Goal: Task Accomplishment & Management: Manage account settings

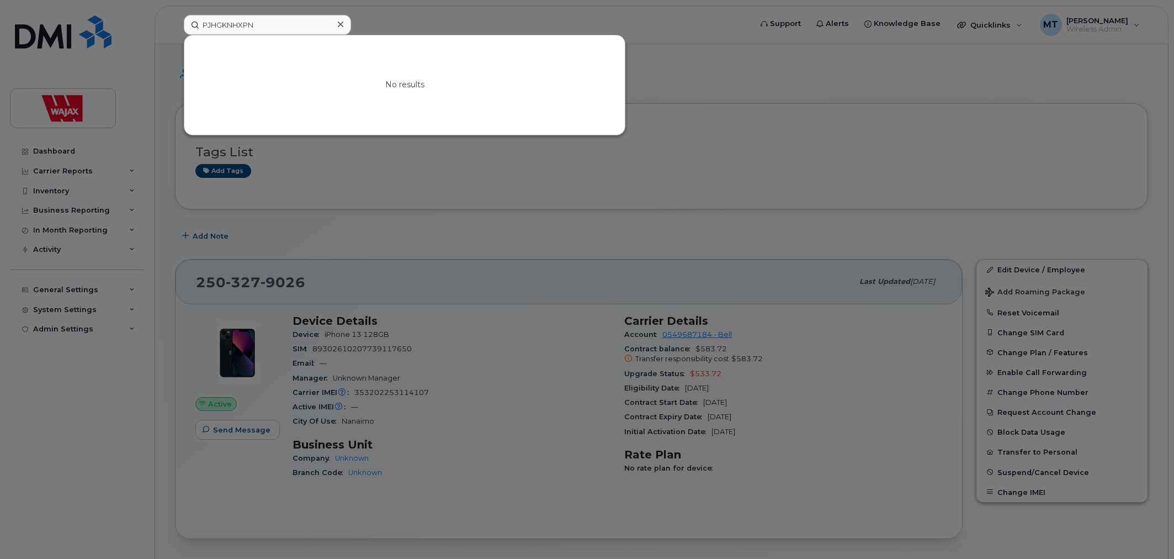
scroll to position [175, 0]
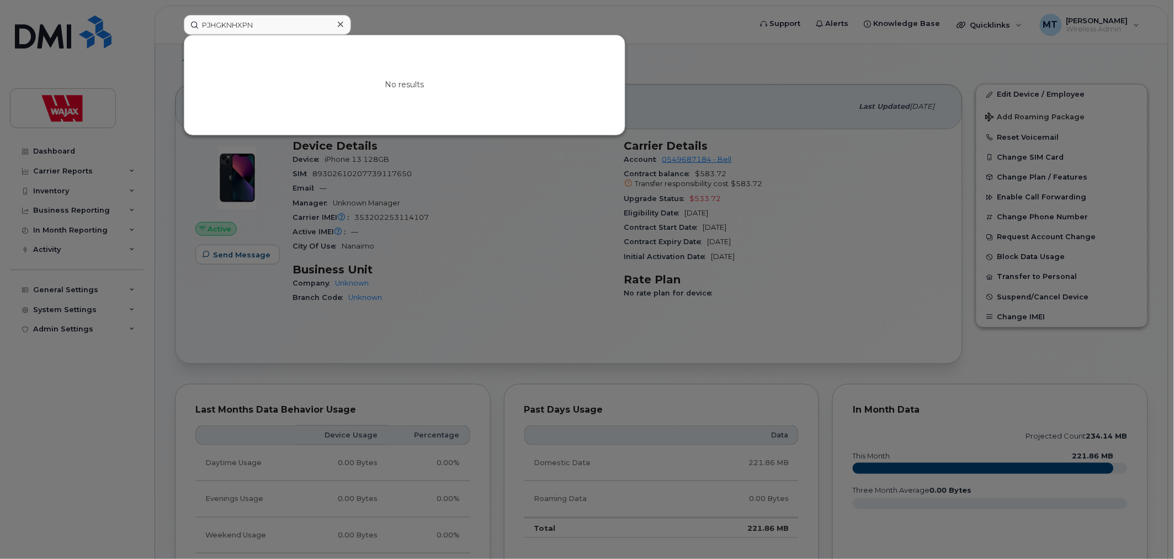
drag, startPoint x: 0, startPoint y: 0, endPoint x: 125, endPoint y: 36, distance: 129.8
click at [175, 35] on div "PJHGKNHXPN No results" at bounding box center [464, 25] width 578 height 20
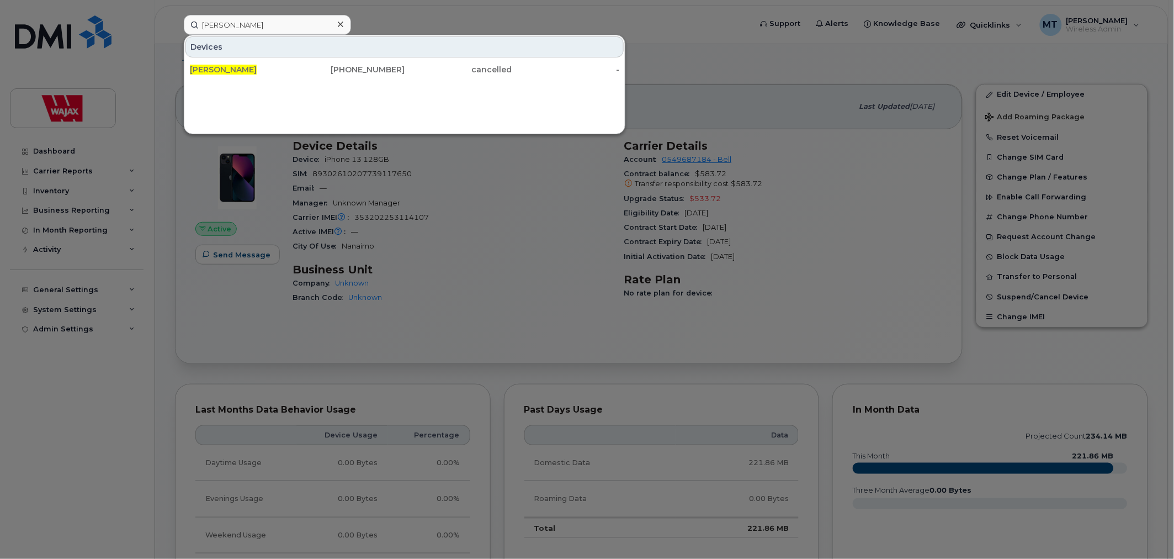
type input "Pierre Martel"
click at [262, 26] on input "Pierre Martel" at bounding box center [267, 25] width 167 height 20
click at [702, 43] on div at bounding box center [587, 279] width 1174 height 559
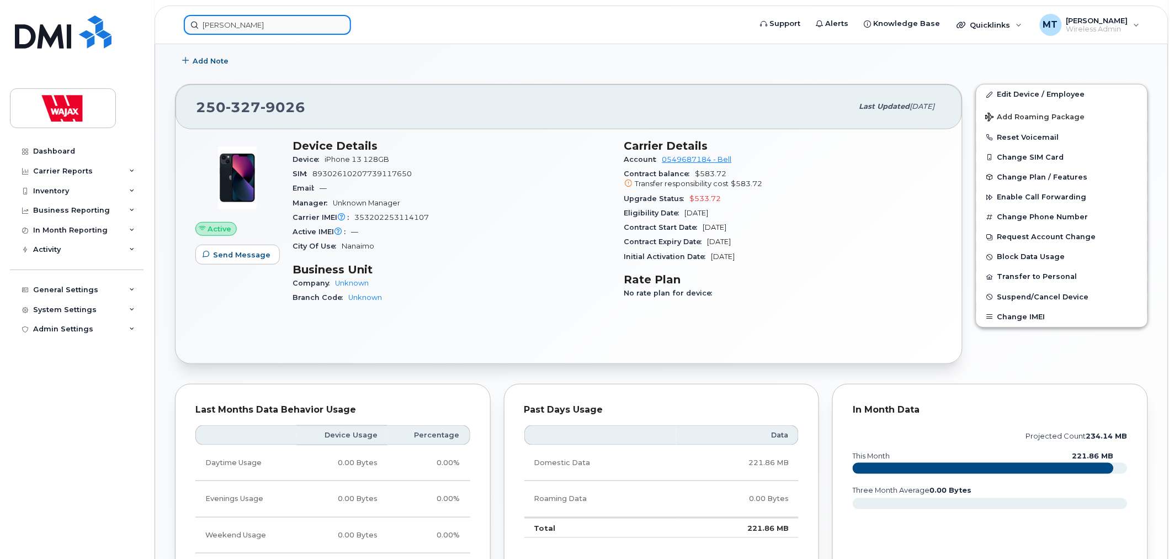
click at [274, 23] on input "Pierre Martel" at bounding box center [267, 25] width 167 height 20
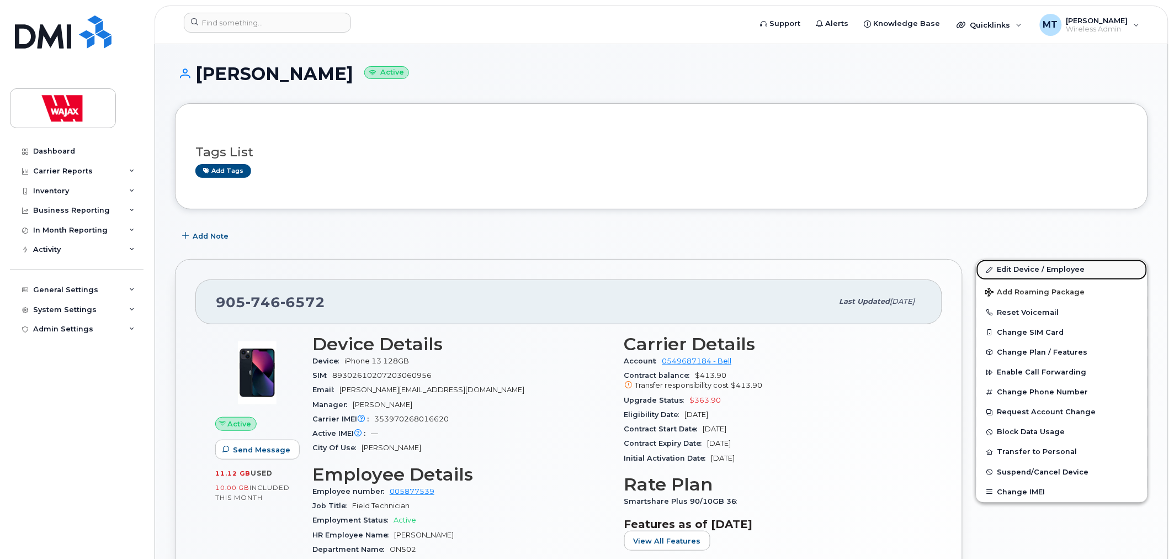
click at [1004, 267] on link "Edit Device / Employee" at bounding box center [1062, 269] width 171 height 20
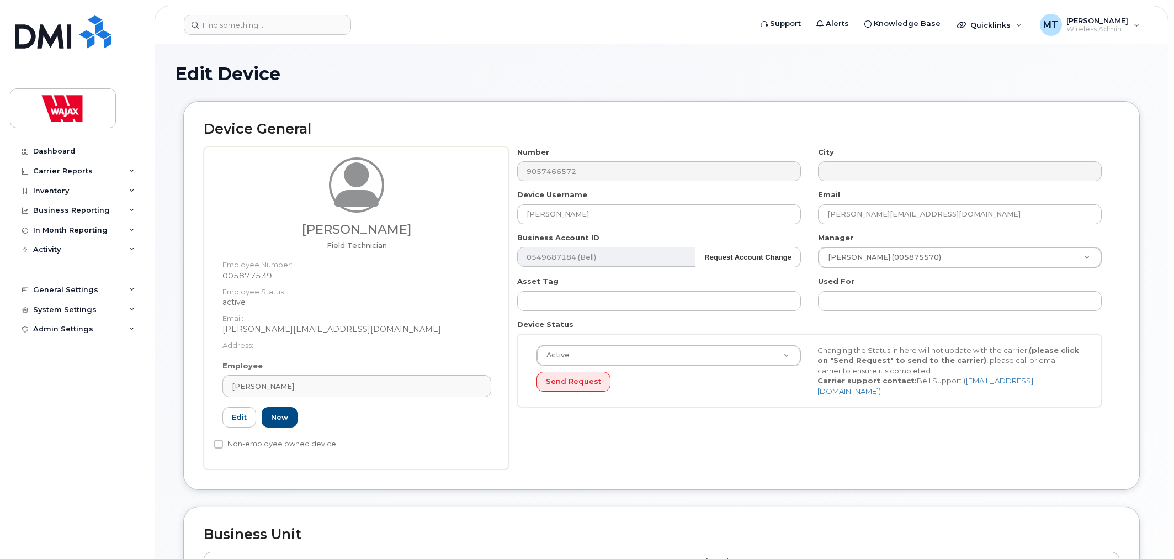
select select "23291732"
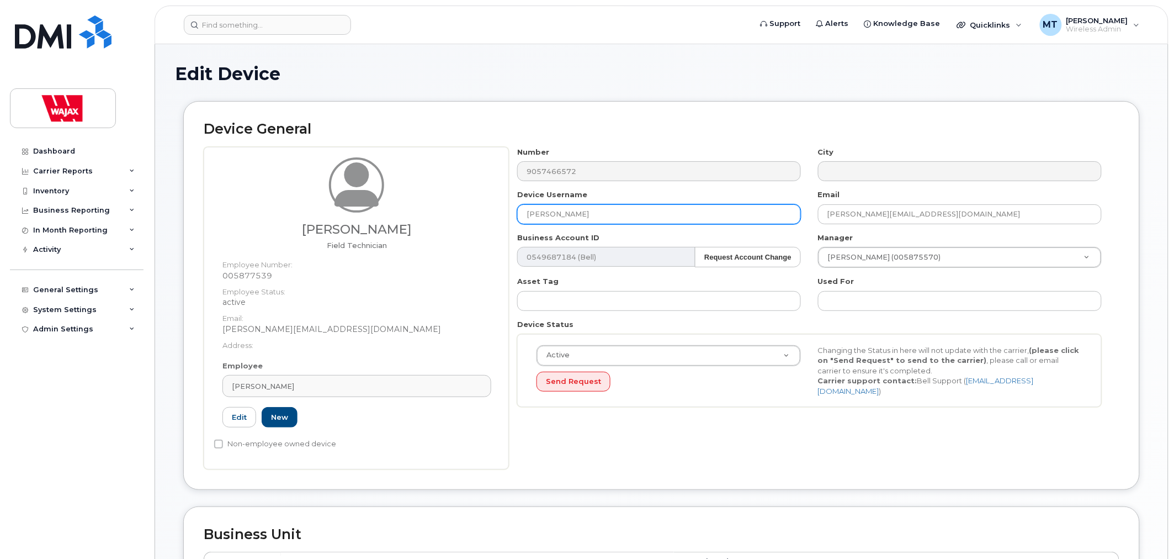
click at [523, 211] on input "Robert Ecker" at bounding box center [659, 214] width 284 height 20
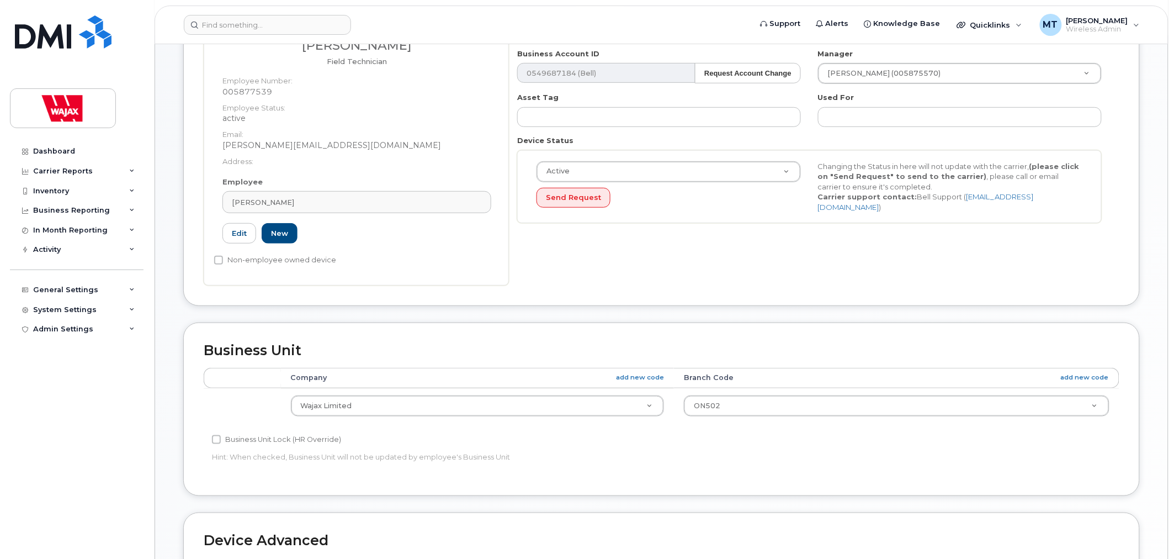
scroll to position [468, 0]
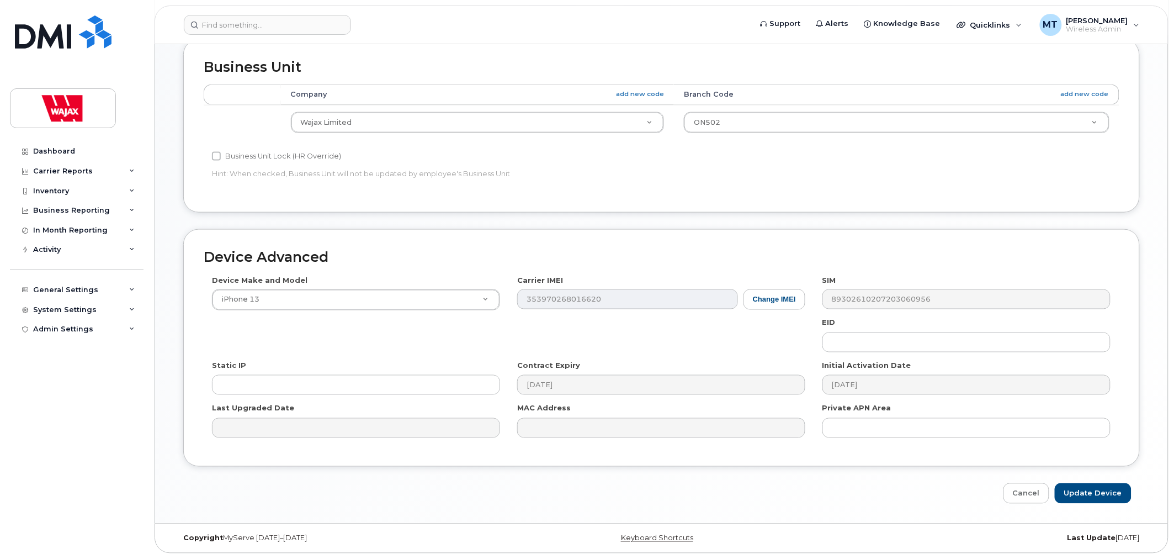
type input "S-Robert Ecker"
click at [1090, 493] on input "Update Device" at bounding box center [1093, 493] width 77 height 20
type input "Saving..."
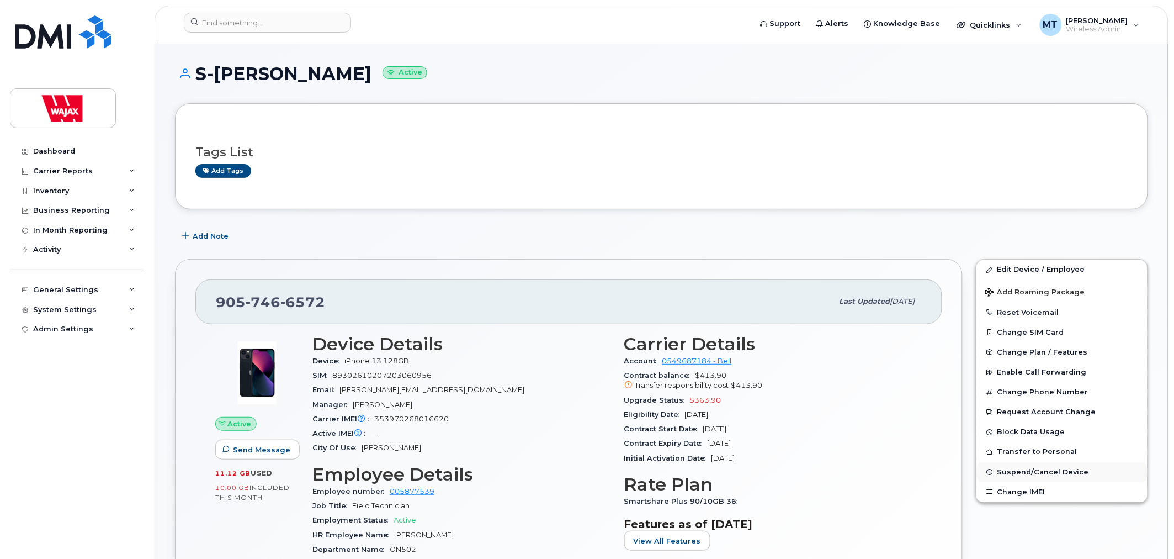
click at [1003, 473] on span "Suspend/Cancel Device" at bounding box center [1044, 472] width 92 height 8
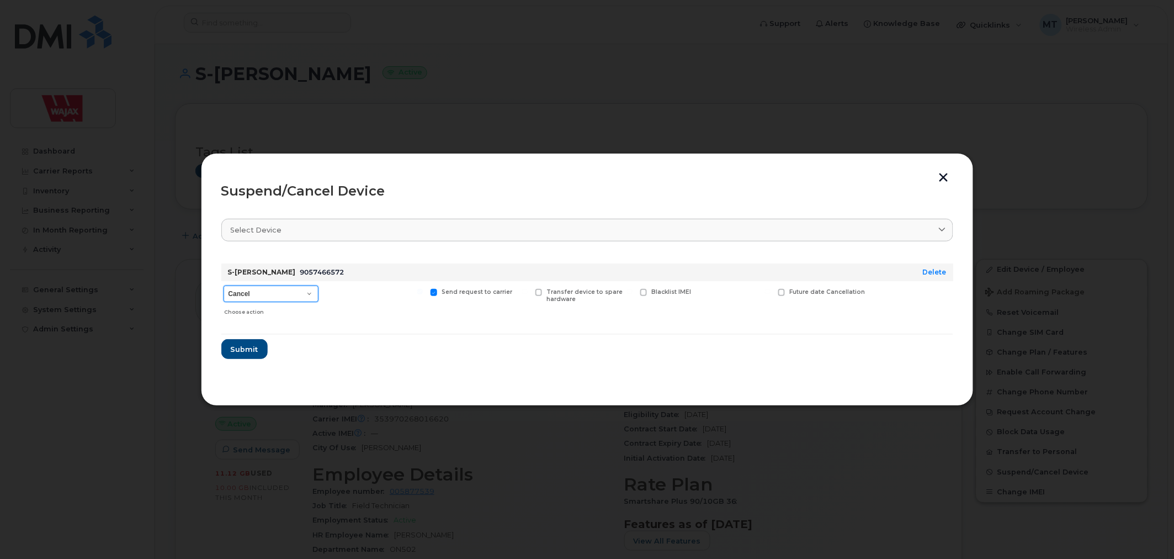
click at [289, 296] on select "Cancel Suspend - Extend Suspension Suspend - Reduced Rate Suspend - Full Rate S…" at bounding box center [271, 293] width 95 height 17
select select "[object Object]"
click at [224, 285] on select "Cancel Suspend - Extend Suspension Suspend - Reduced Rate Suspend - Full Rate S…" at bounding box center [271, 293] width 95 height 17
click at [258, 352] on button "Submit" at bounding box center [243, 349] width 45 height 20
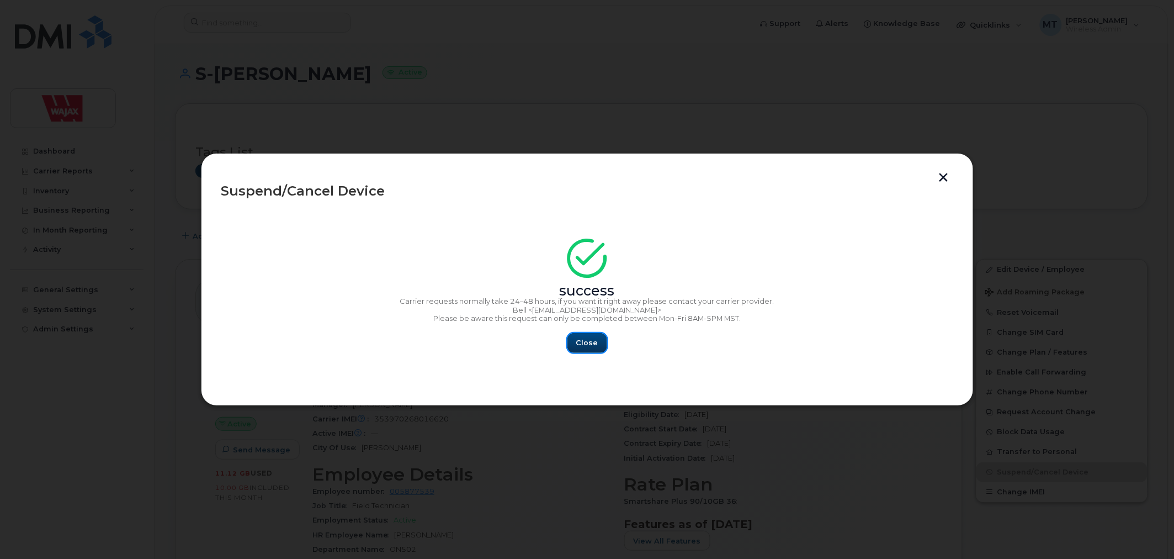
click at [586, 349] on button "Close" at bounding box center [587, 343] width 40 height 20
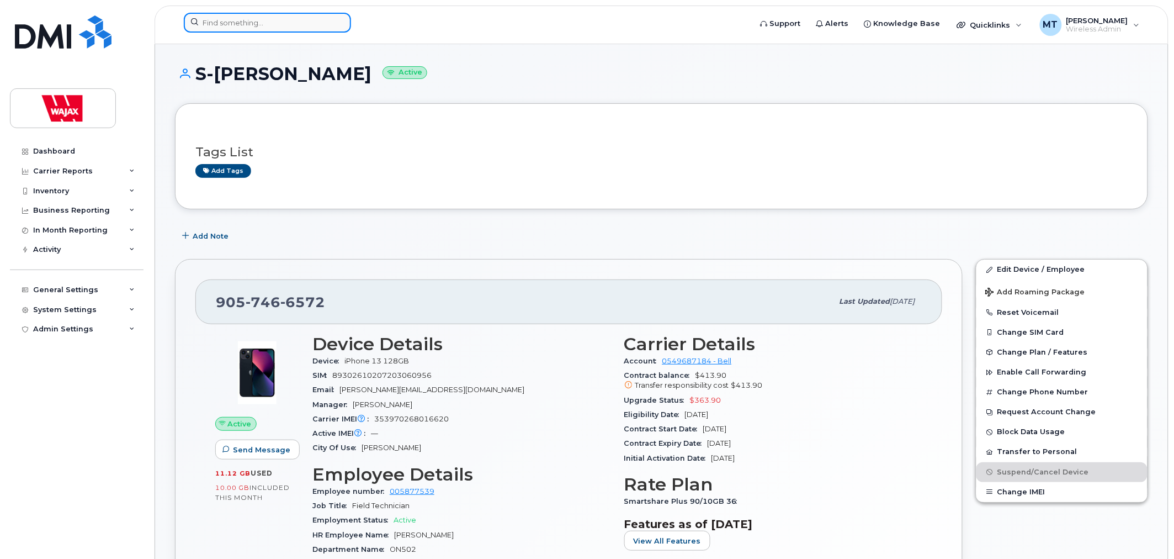
click at [310, 18] on input at bounding box center [267, 23] width 167 height 20
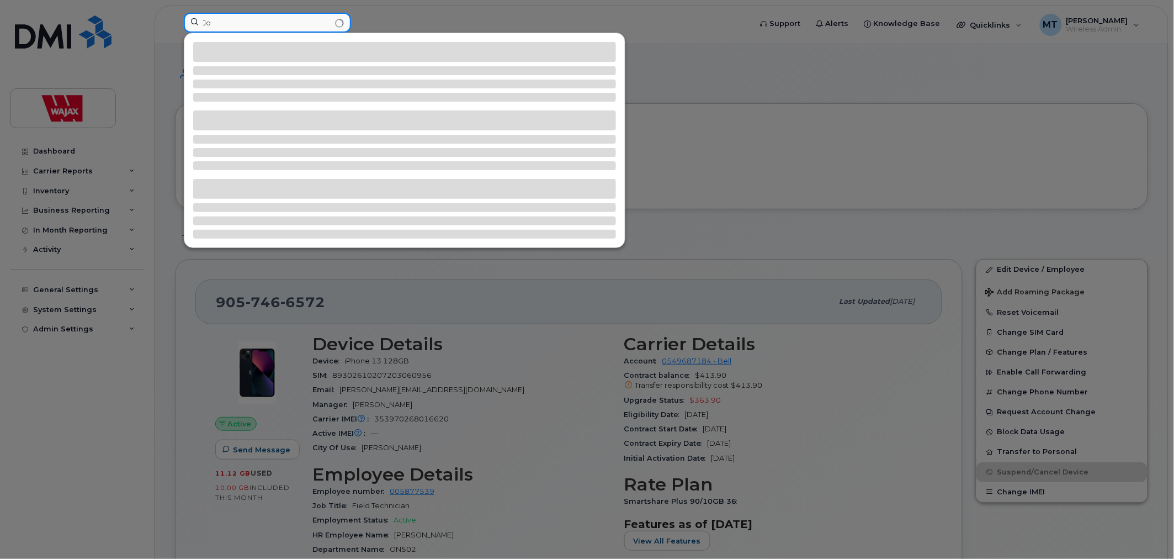
type input "J"
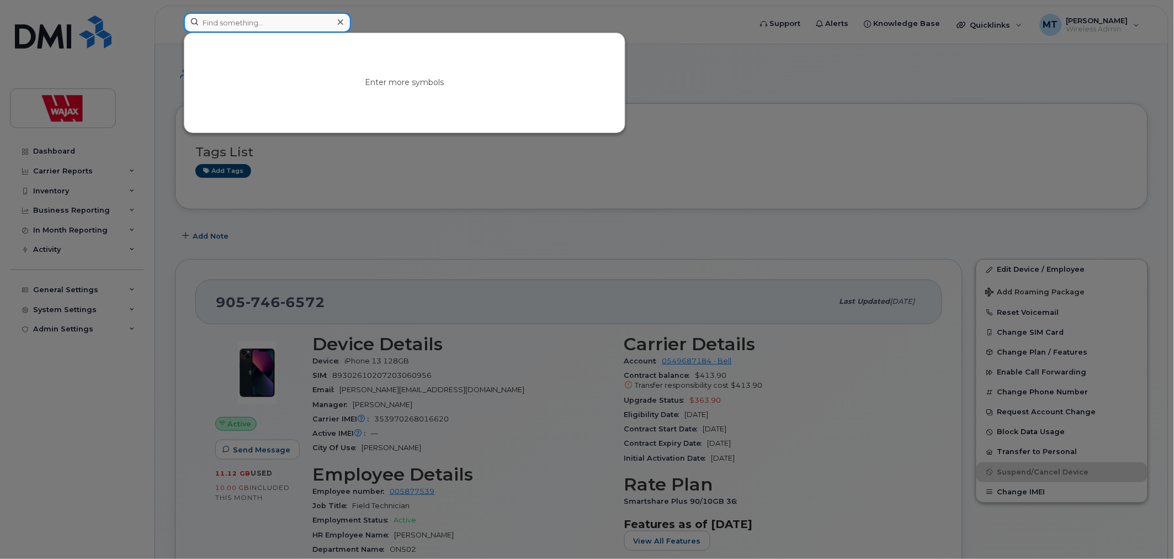
click at [315, 19] on input at bounding box center [267, 23] width 167 height 20
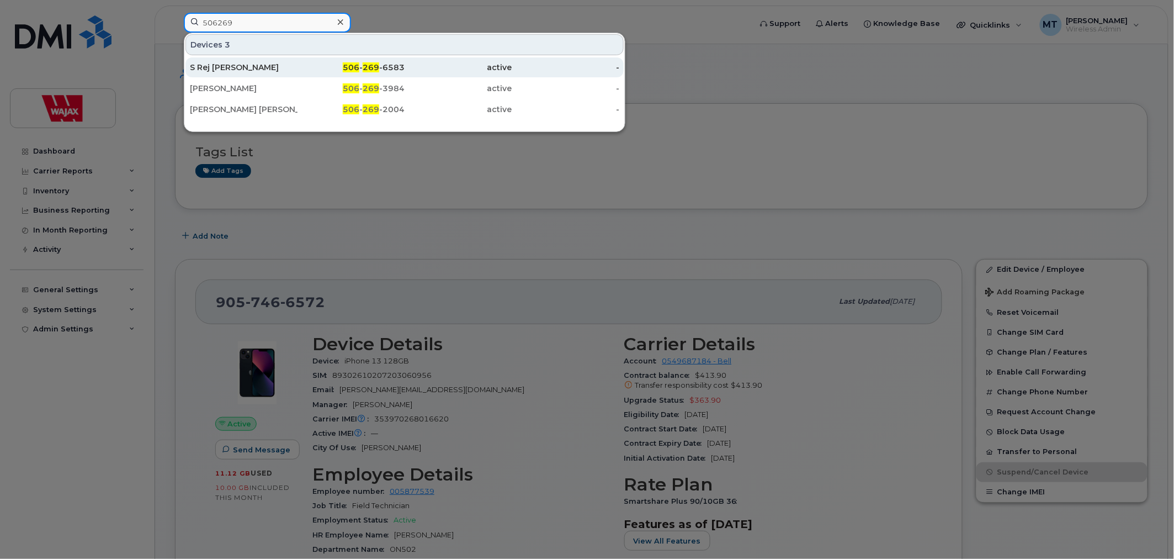
type input "506269"
click at [294, 66] on div "S Rej Labelle" at bounding box center [244, 67] width 108 height 11
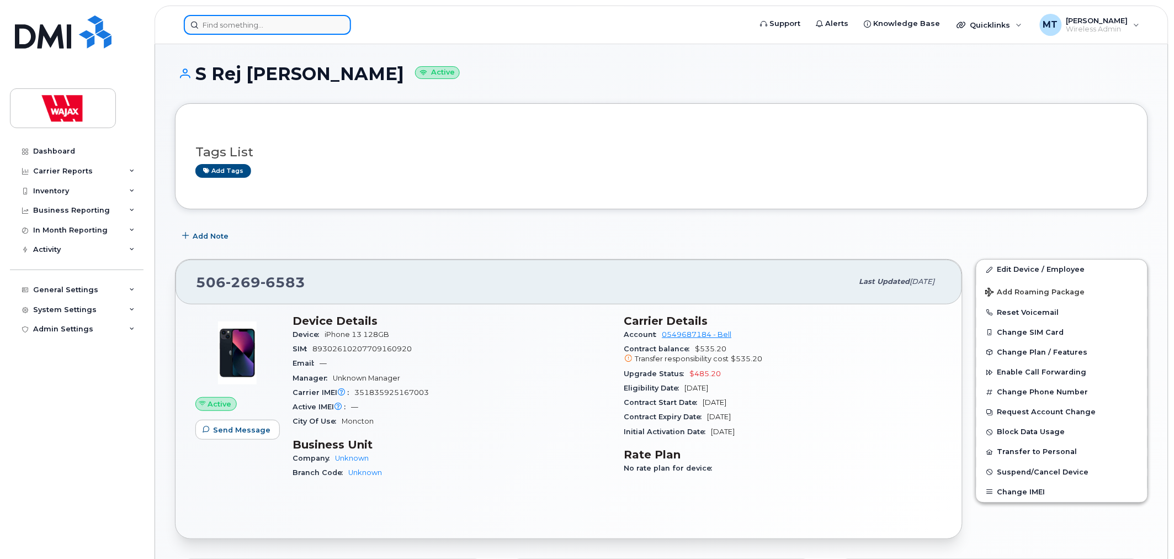
click at [289, 19] on input at bounding box center [267, 25] width 167 height 20
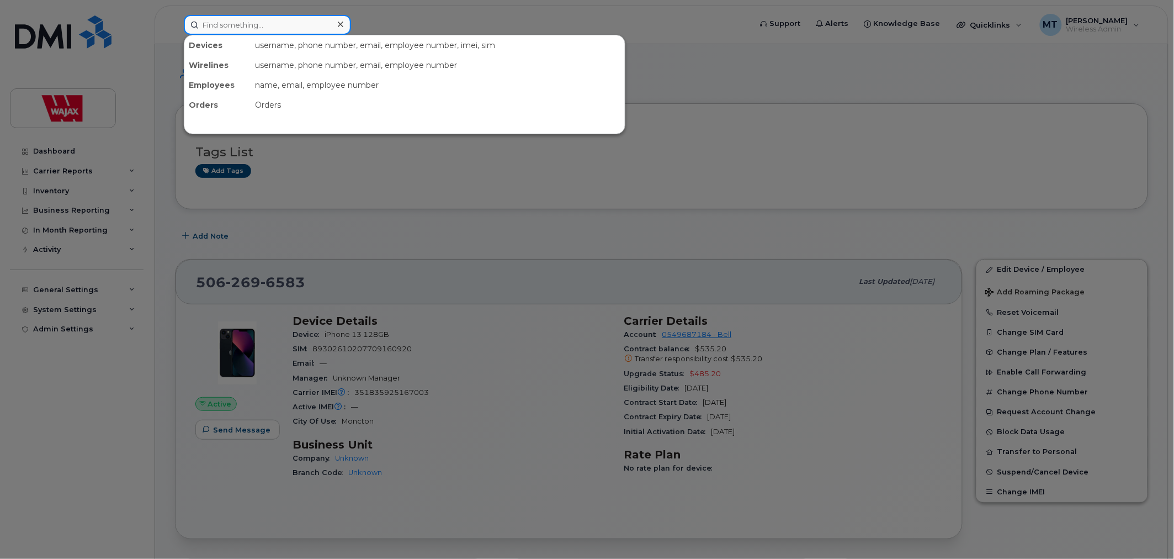
paste input "5069535658"
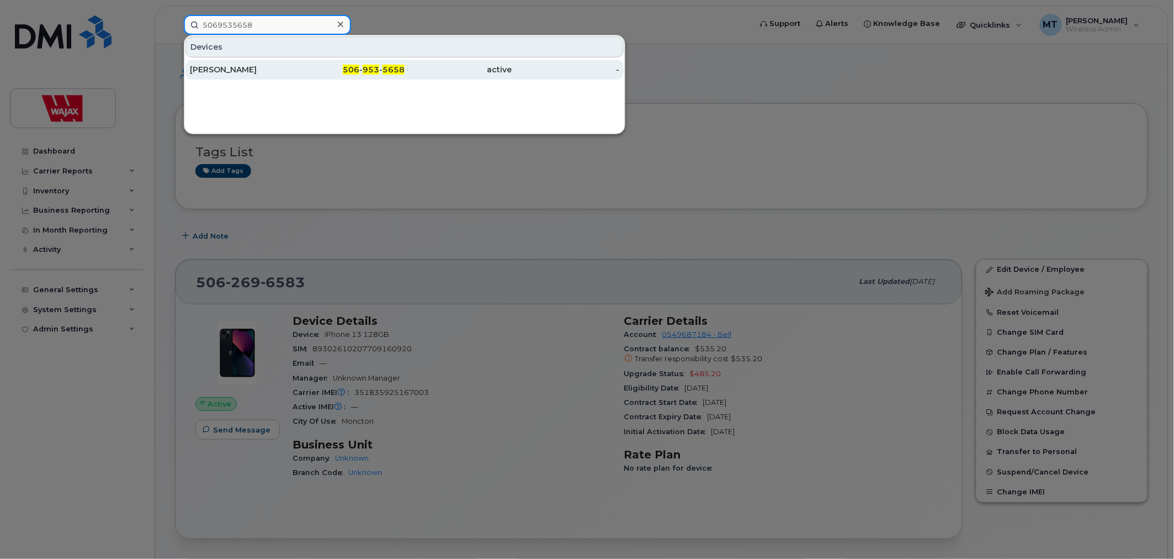
type input "5069535658"
click at [275, 63] on div "[PERSON_NAME]" at bounding box center [244, 70] width 108 height 20
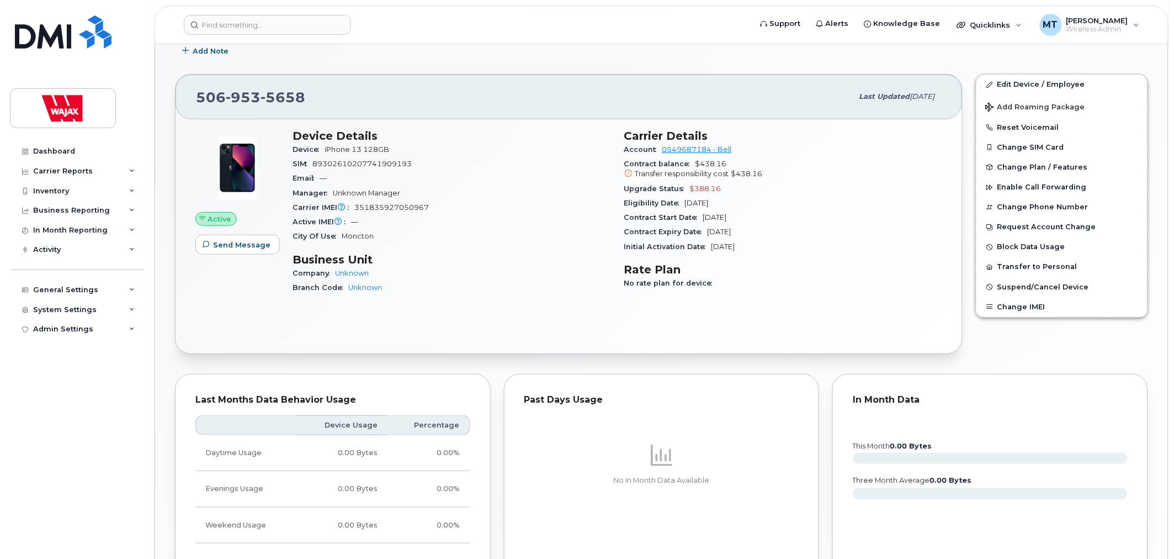
scroll to position [184, 0]
click at [290, 25] on input at bounding box center [267, 25] width 167 height 20
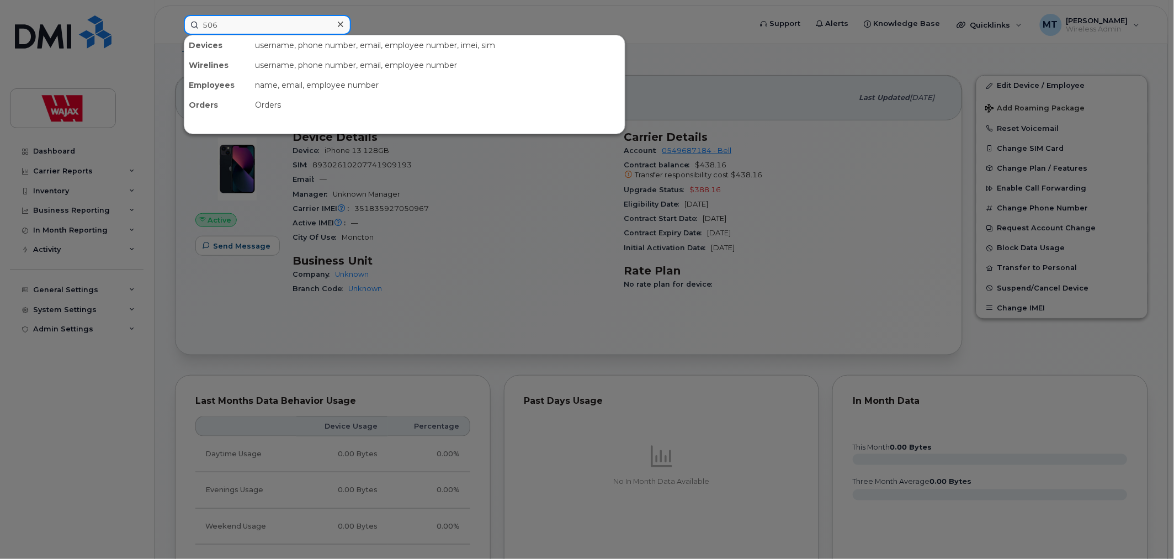
paste input "269-6583"
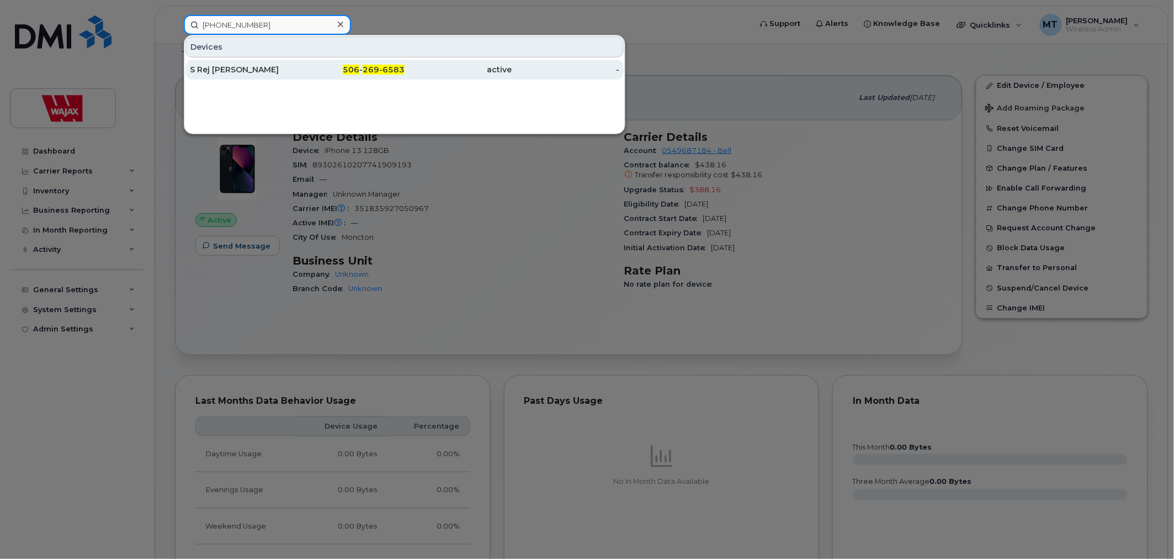
type input "[PHONE_NUMBER]"
click at [302, 60] on div "506 - 269-6583" at bounding box center [352, 70] width 108 height 20
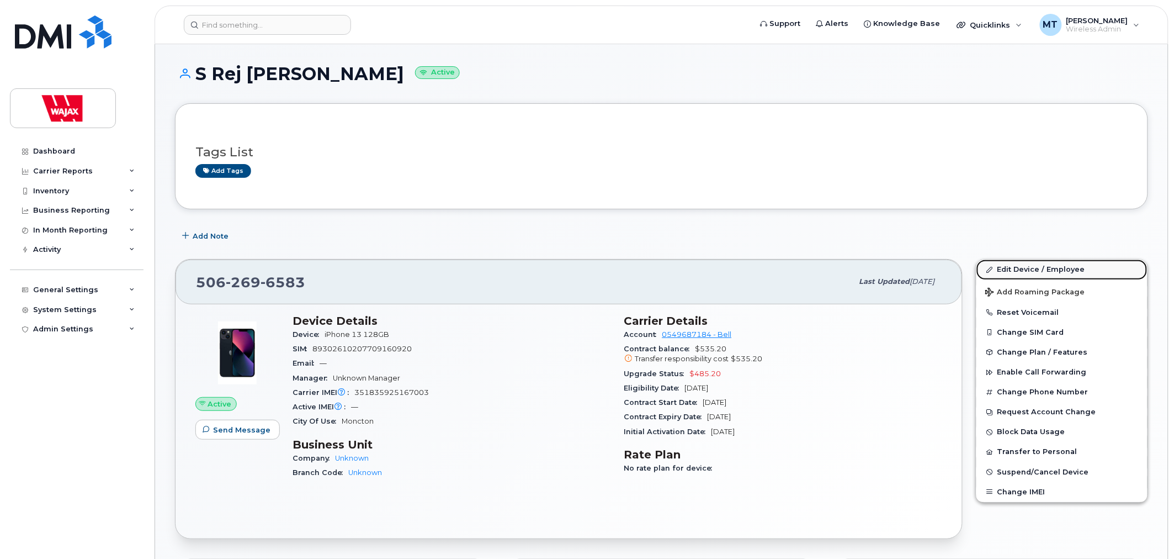
click at [1008, 266] on link "Edit Device / Employee" at bounding box center [1062, 269] width 171 height 20
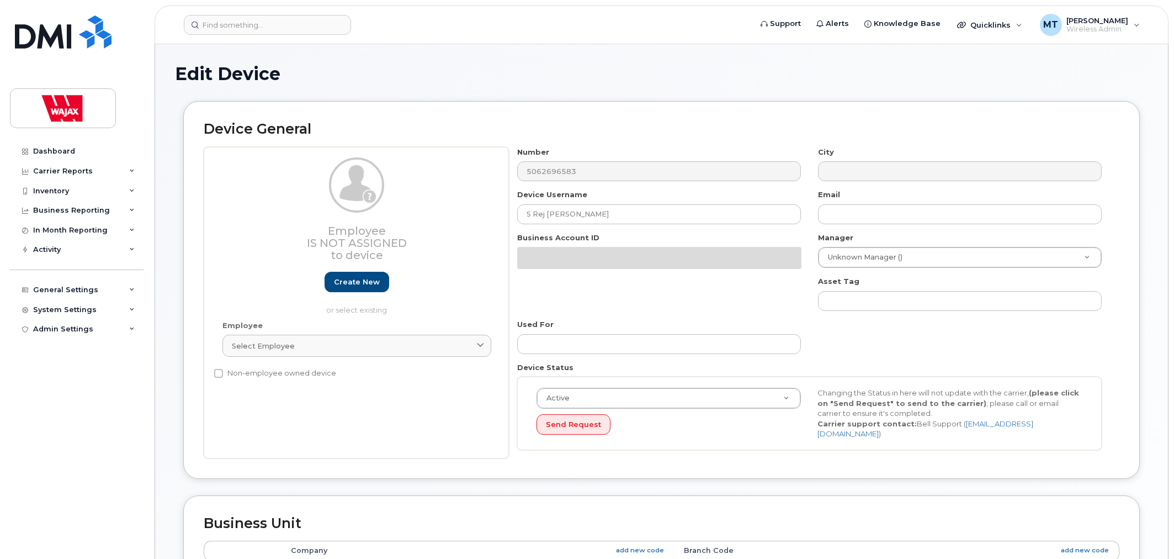
select select "23291731"
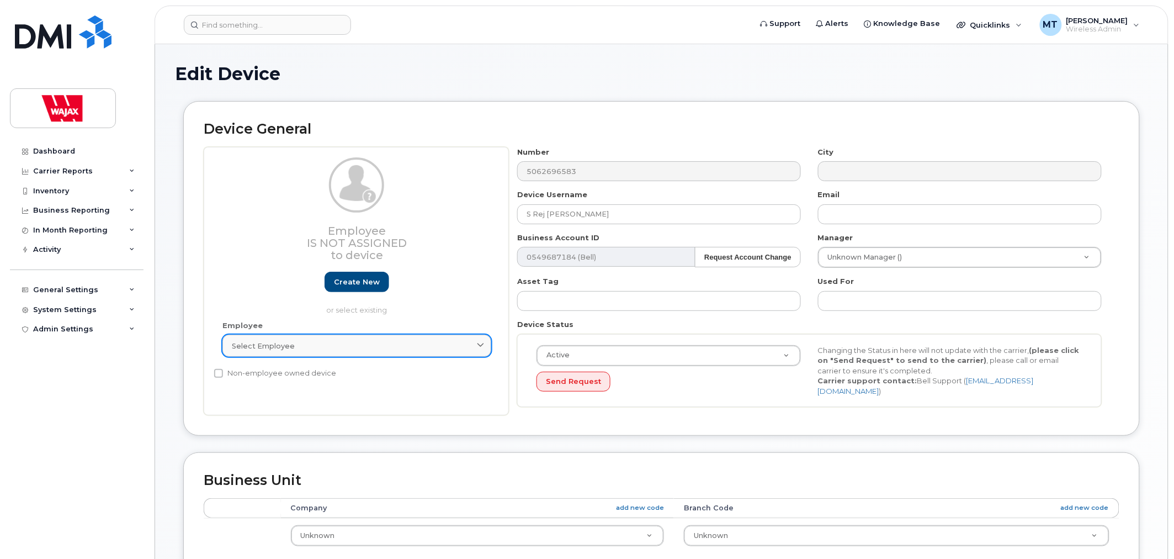
click at [354, 349] on div "Select employee" at bounding box center [357, 346] width 250 height 10
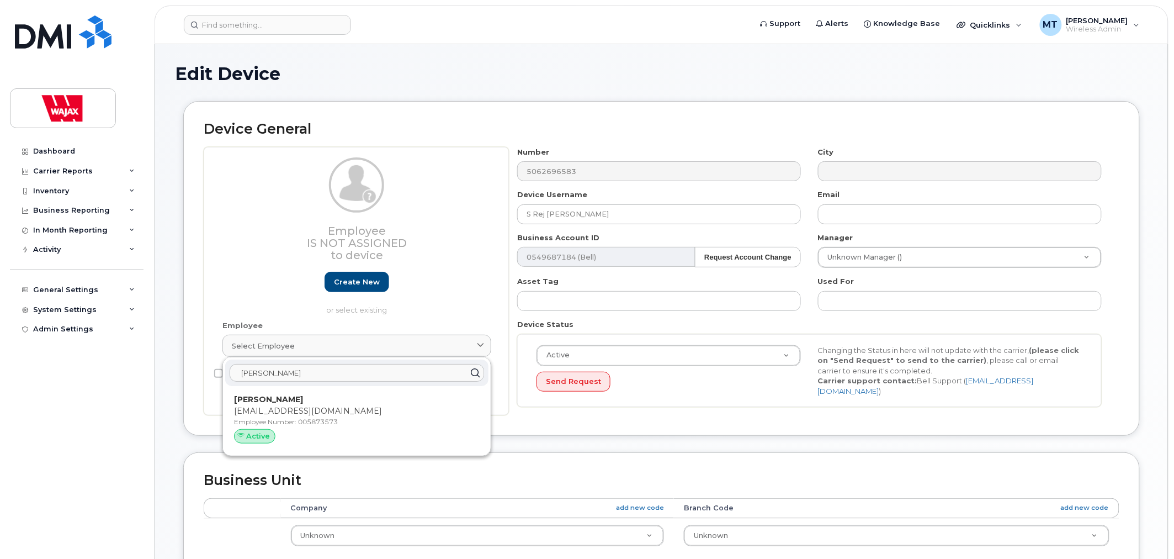
type input "[PERSON_NAME]"
click at [319, 428] on div "[PERSON_NAME] [EMAIL_ADDRESS][DOMAIN_NAME] Employee Number: 005873573 Active" at bounding box center [357, 421] width 246 height 54
type input "005873573"
type input "[PERSON_NAME]"
type input "[EMAIL_ADDRESS][DOMAIN_NAME]"
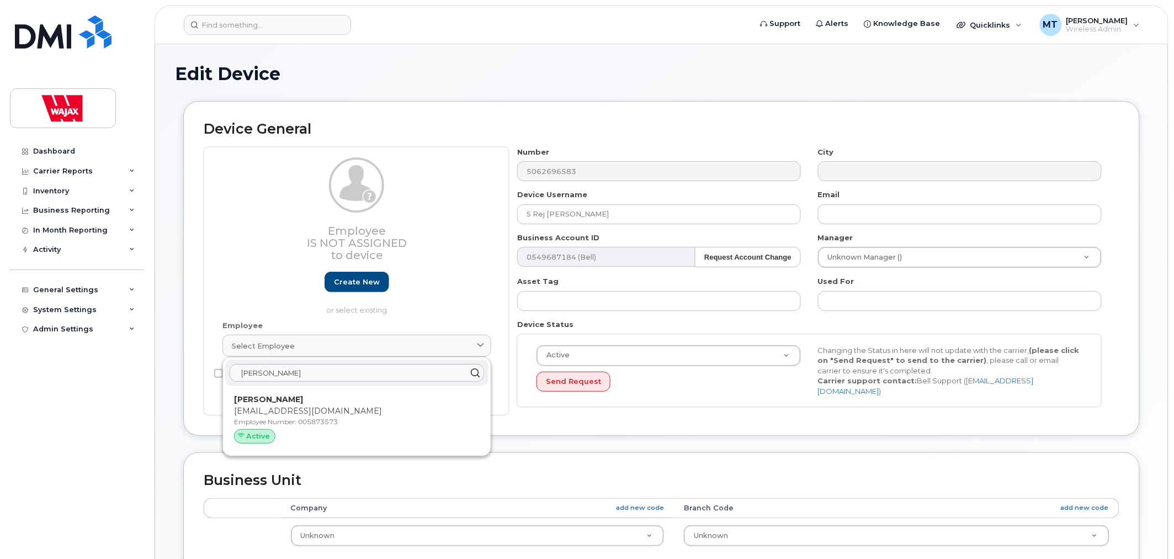
select select "23291732"
type input "35622524"
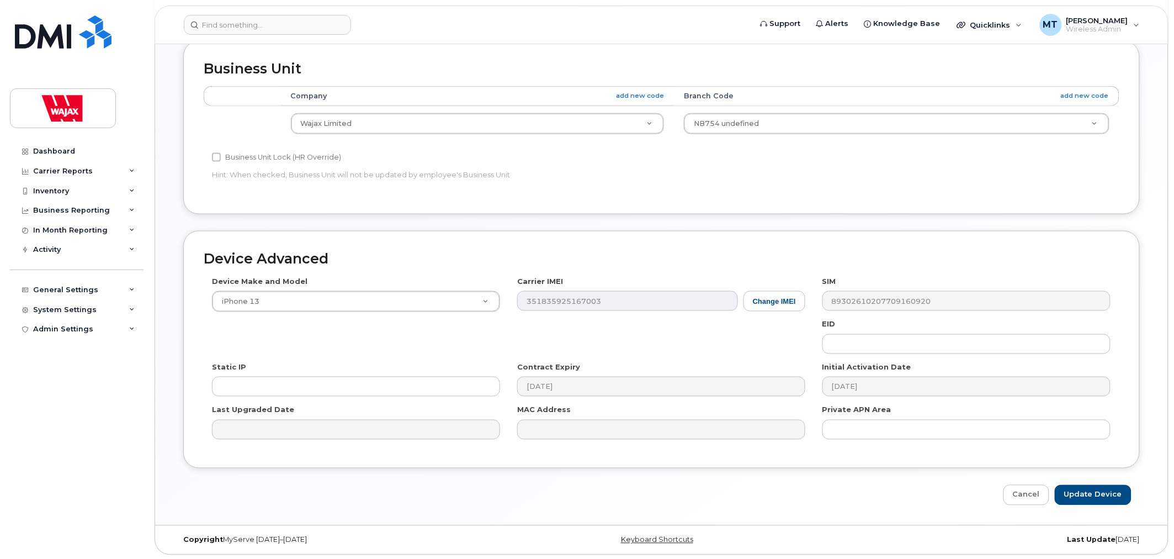
scroll to position [444, 0]
click at [1110, 487] on input "Update Device" at bounding box center [1093, 493] width 77 height 20
type input "Saving..."
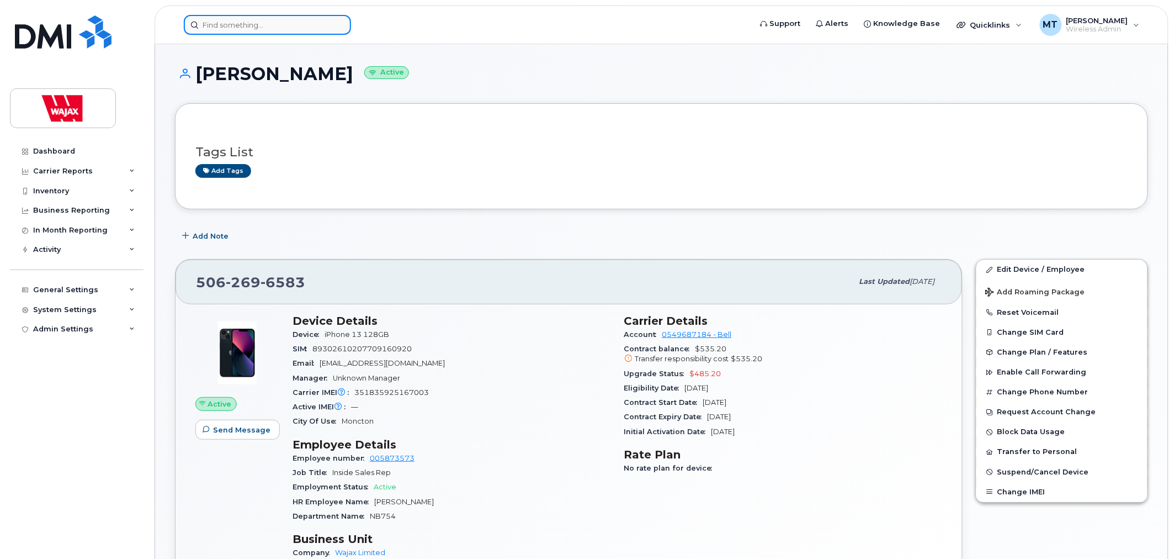
click at [289, 25] on input at bounding box center [267, 25] width 167 height 20
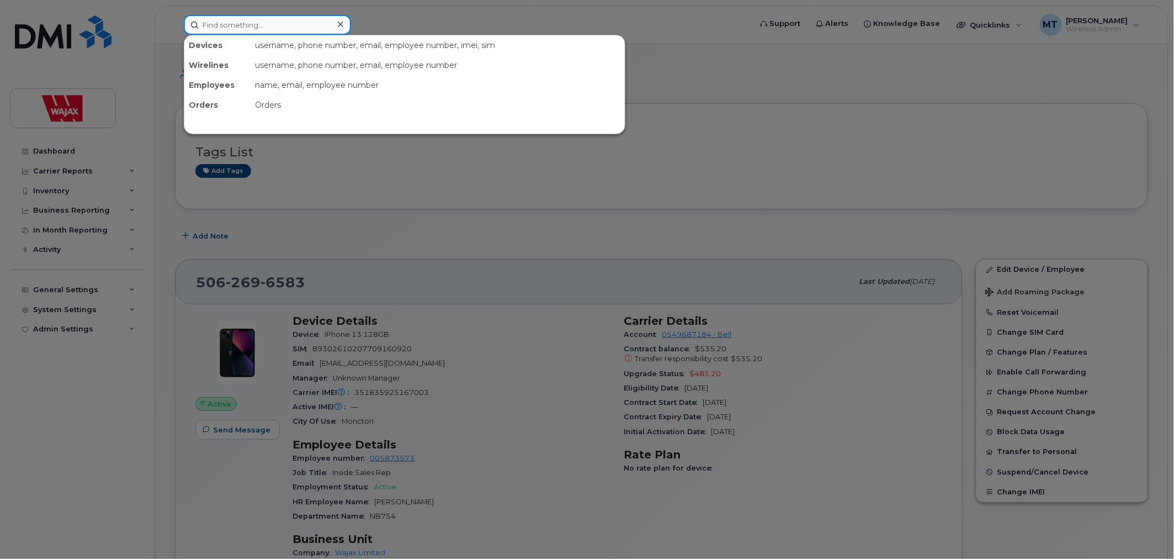
paste input "5062696583"
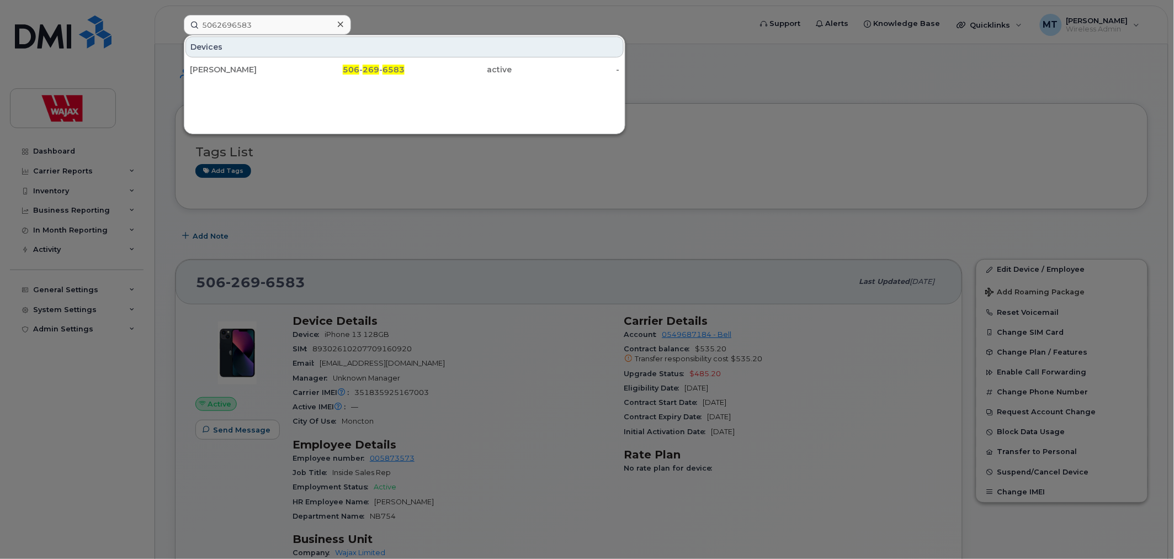
click at [757, 79] on div at bounding box center [587, 279] width 1174 height 559
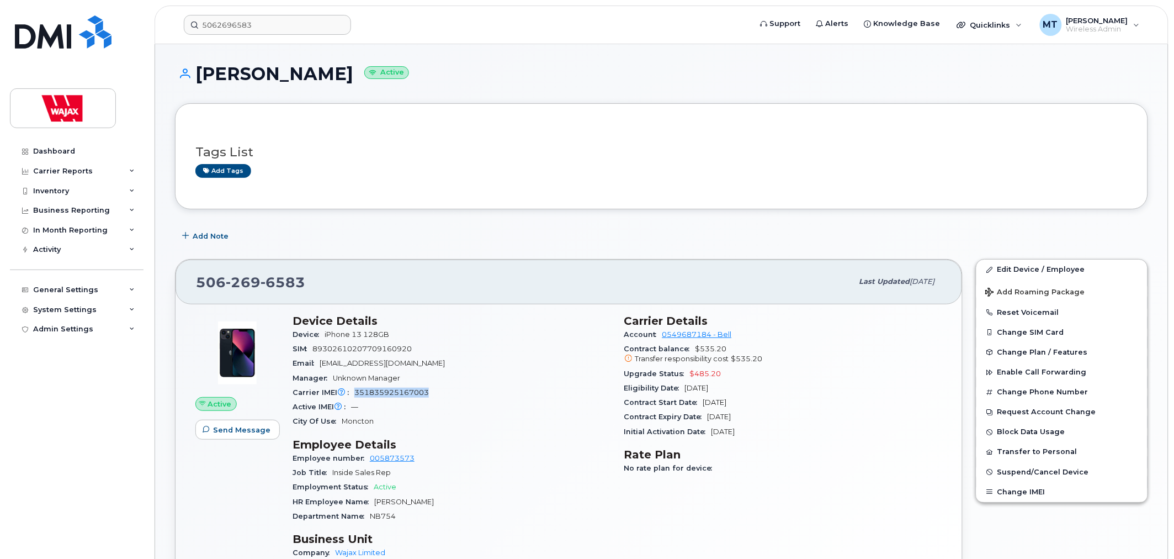
drag, startPoint x: 431, startPoint y: 396, endPoint x: 354, endPoint y: 395, distance: 77.3
click at [354, 395] on div "Carrier IMEI Carrier IMEI is reported during the last billing cycle or change o…" at bounding box center [452, 392] width 319 height 14
copy span "351835925167003"
click at [310, 26] on input "5062696583" at bounding box center [267, 25] width 167 height 20
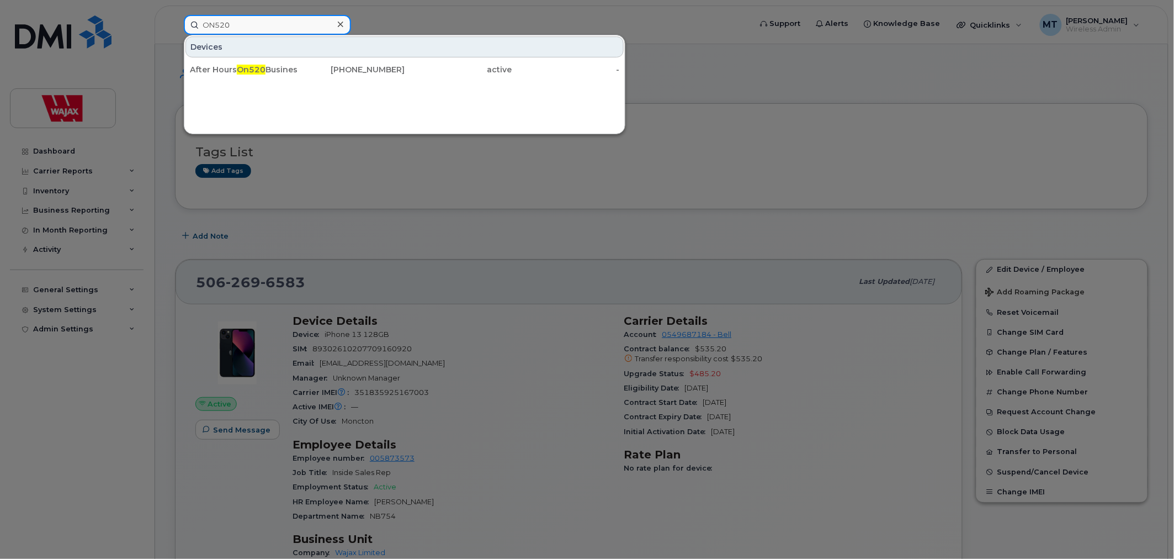
type input "ON520"
click at [240, 79] on div "After Hours On520 Business Development 705-338-7682 active -" at bounding box center [404, 70] width 441 height 22
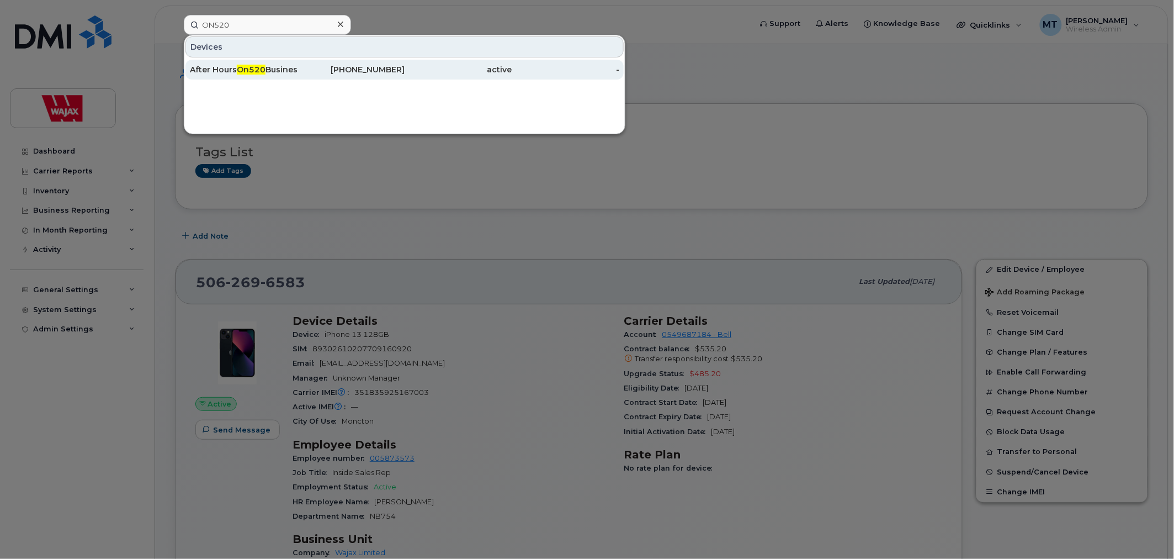
click at [250, 69] on span "On520" at bounding box center [251, 70] width 29 height 10
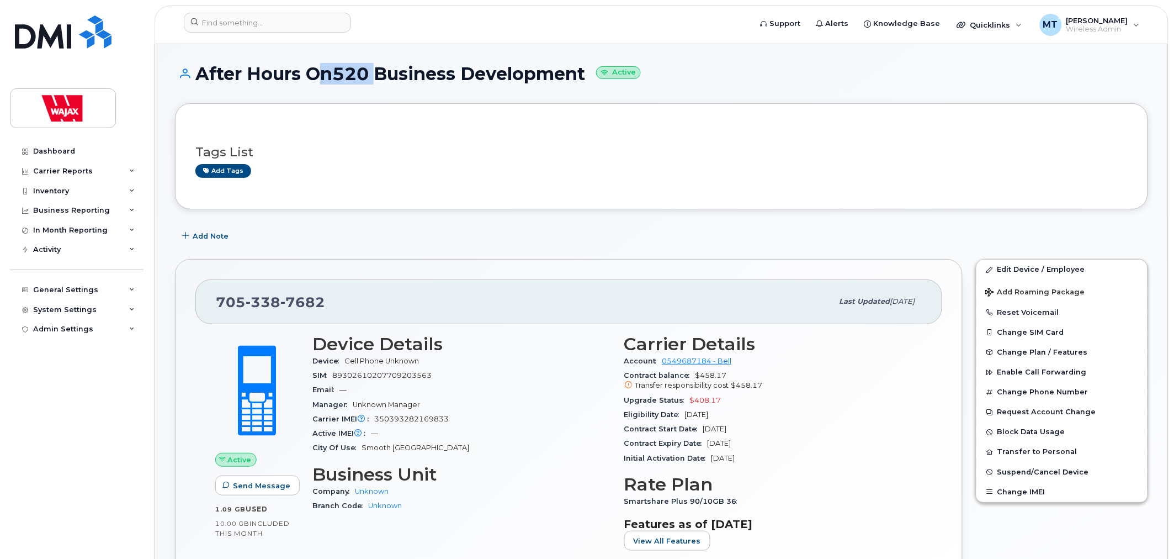
drag, startPoint x: 311, startPoint y: 73, endPoint x: 366, endPoint y: 66, distance: 55.1
click at [366, 66] on h1 "After Hours On520 Business Development Active" at bounding box center [661, 73] width 973 height 19
click at [456, 86] on div "After Hours On520 Business Development Active" at bounding box center [661, 83] width 973 height 39
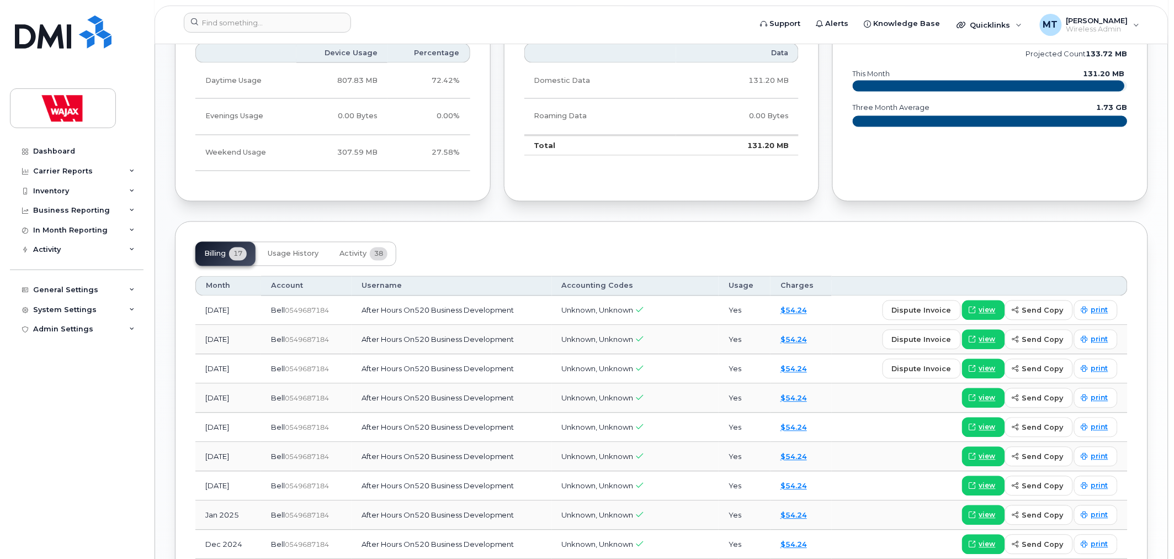
scroll to position [675, 0]
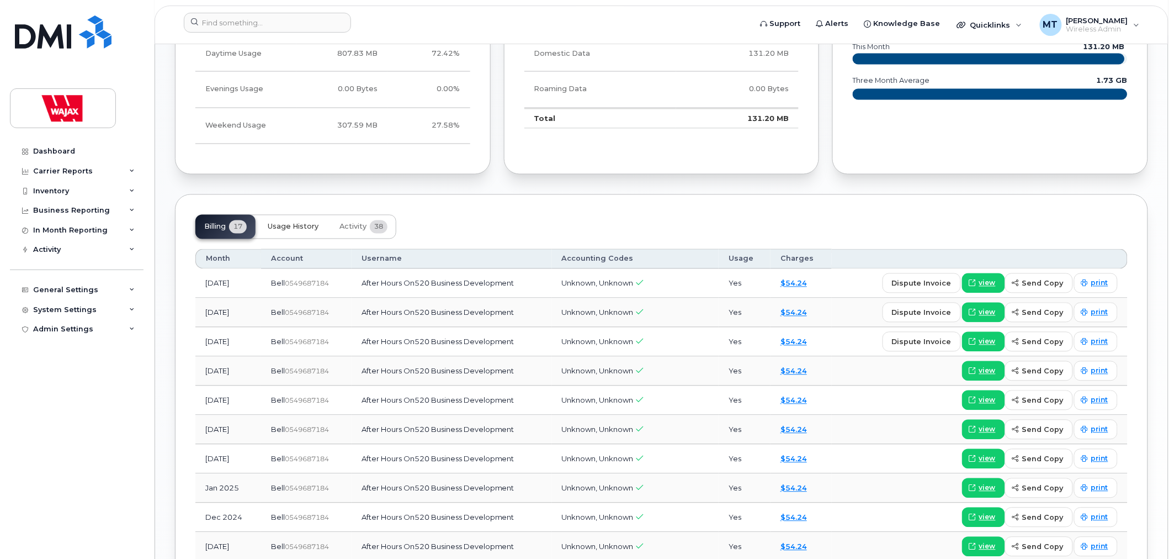
click at [279, 225] on span "Usage History" at bounding box center [293, 226] width 51 height 9
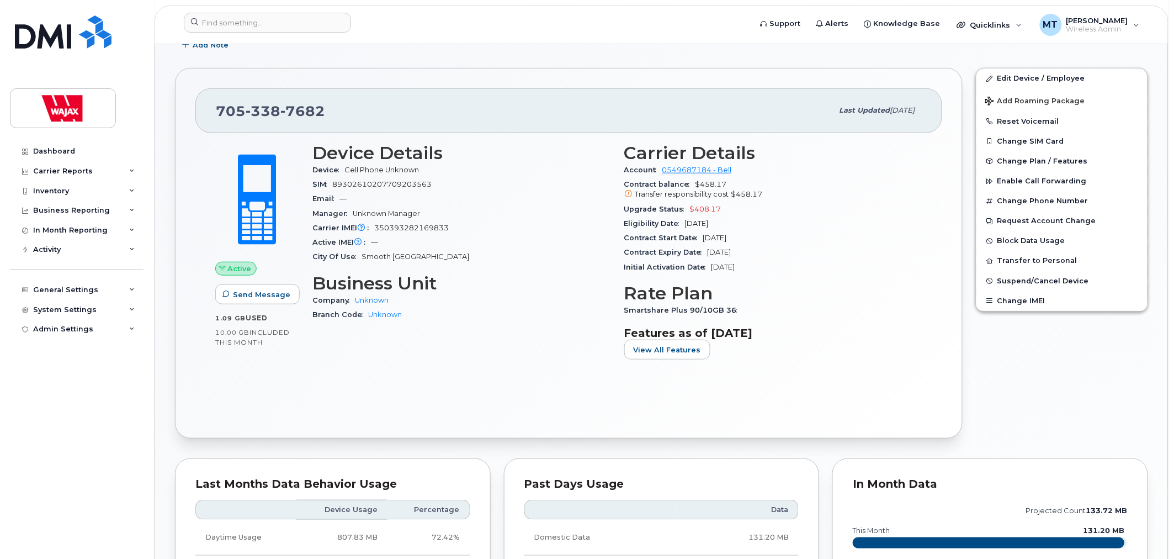
scroll to position [0, 0]
